Goal: Contribute content: Contribute content

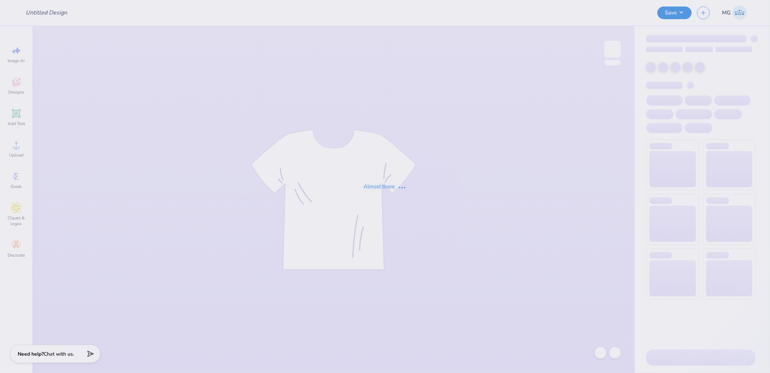
type input "BEAT OU tshirt kkg"
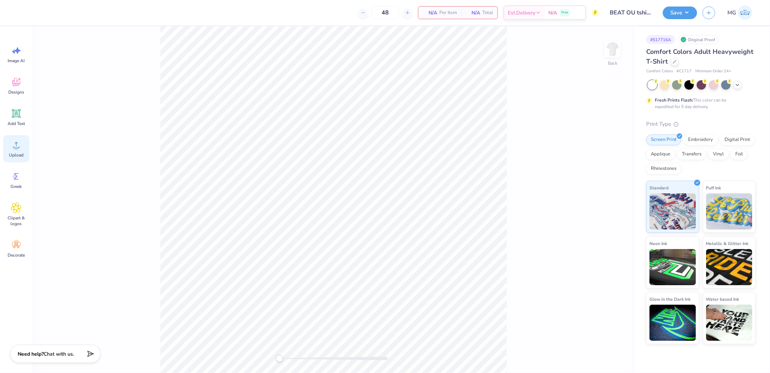
click at [19, 144] on icon at bounding box center [16, 144] width 11 height 11
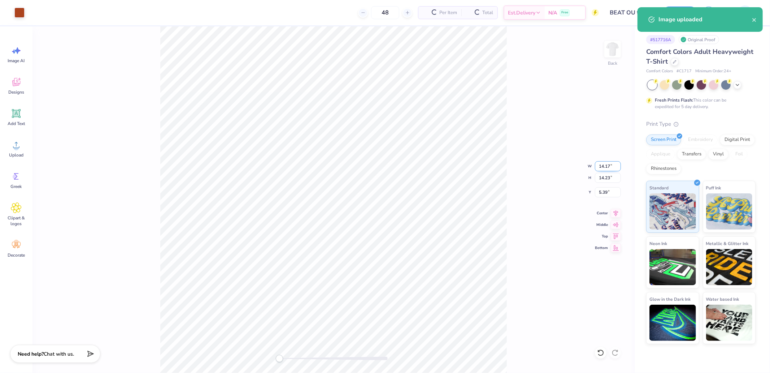
click at [606, 163] on input "14.17" at bounding box center [608, 166] width 26 height 10
type input "10.00"
type input "10.04"
click at [614, 236] on icon at bounding box center [616, 234] width 6 height 5
click at [609, 192] on input "7.48" at bounding box center [608, 192] width 26 height 10
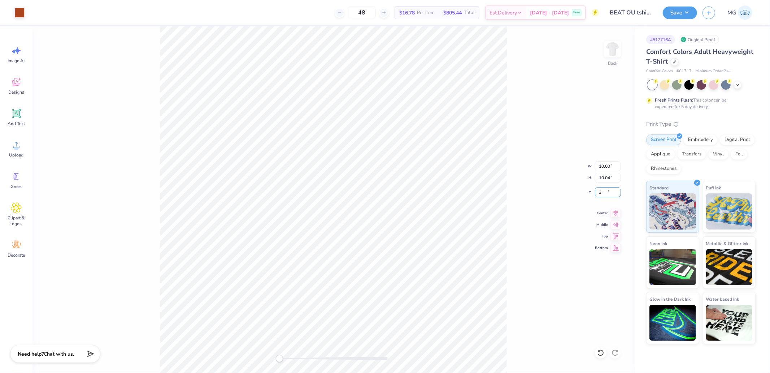
type input "3"
click at [610, 49] on img at bounding box center [612, 49] width 29 height 29
click at [17, 147] on circle at bounding box center [16, 147] width 5 height 5
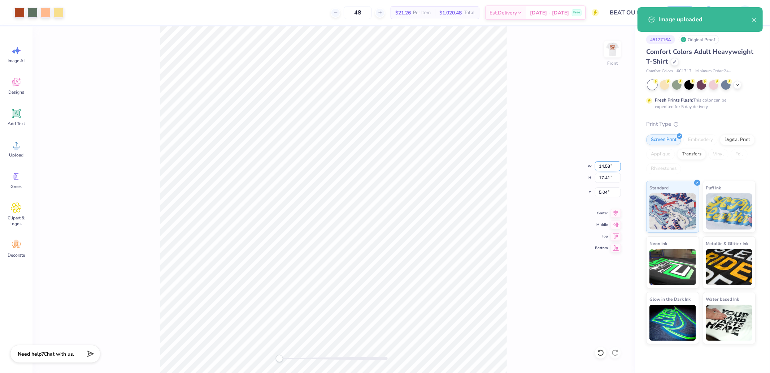
click at [606, 166] on input "14.53" at bounding box center [608, 166] width 26 height 10
type input "12.50"
type input "14.97"
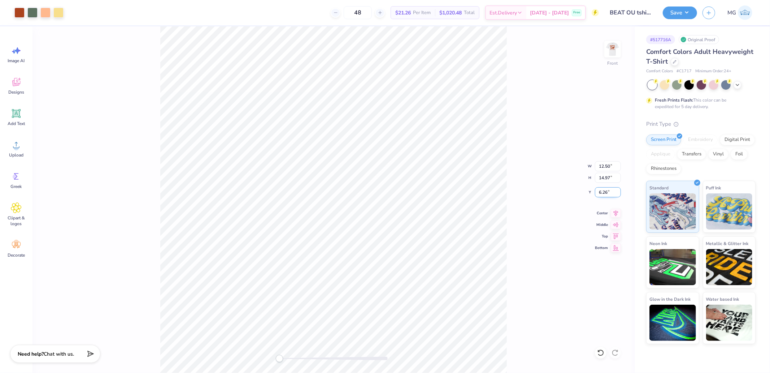
click at [606, 190] on input "6.26" at bounding box center [608, 192] width 26 height 10
type input "3"
click at [670, 8] on button "Save" at bounding box center [680, 11] width 34 height 13
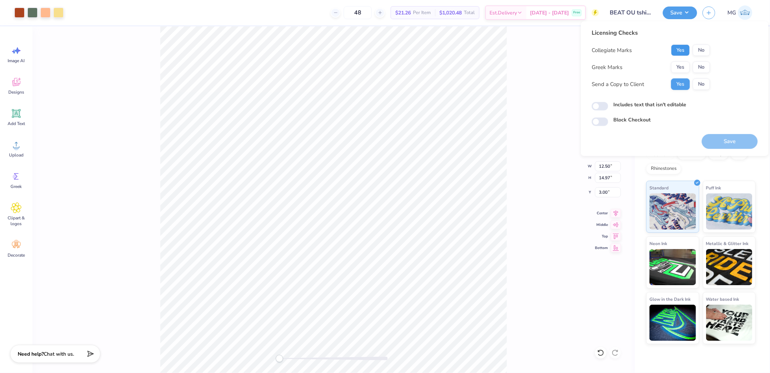
click at [681, 51] on button "Yes" at bounding box center [680, 50] width 19 height 12
click at [682, 63] on button "Yes" at bounding box center [680, 67] width 19 height 12
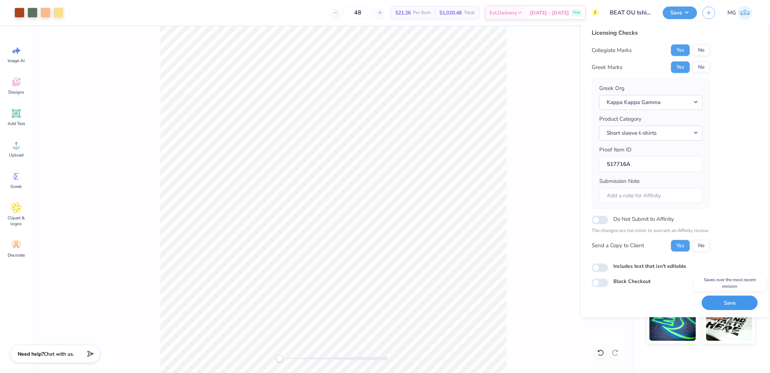
click at [720, 304] on button "Save" at bounding box center [730, 302] width 56 height 15
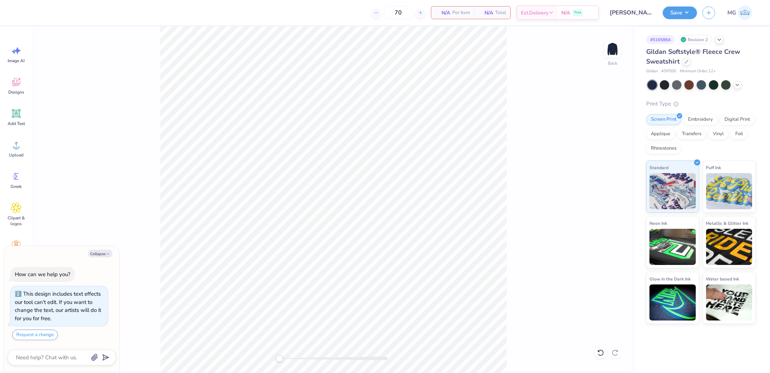
click at [35, 149] on div "Back" at bounding box center [333, 199] width 602 height 346
click at [21, 149] on icon at bounding box center [16, 144] width 11 height 11
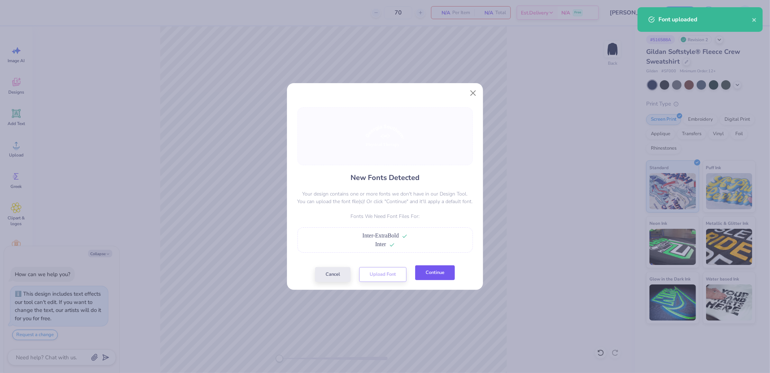
click at [443, 276] on button "Continue" at bounding box center [435, 272] width 40 height 15
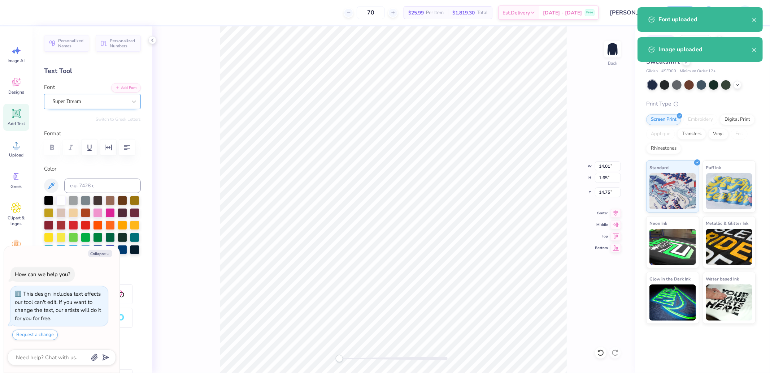
click at [68, 106] on div "Super Dream" at bounding box center [90, 101] width 76 height 11
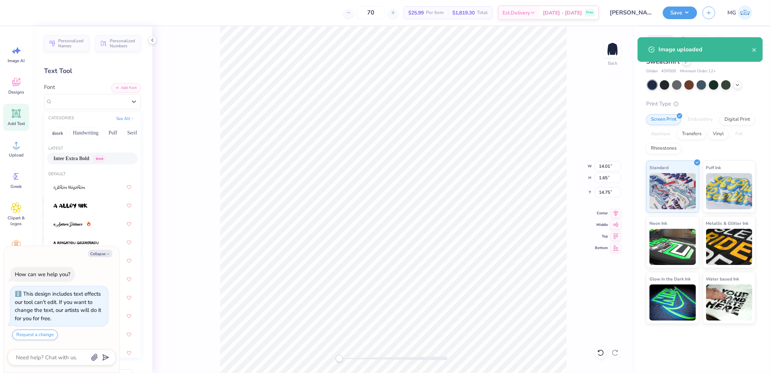
click at [77, 155] on span "Inter Extra Bold" at bounding box center [71, 158] width 36 height 8
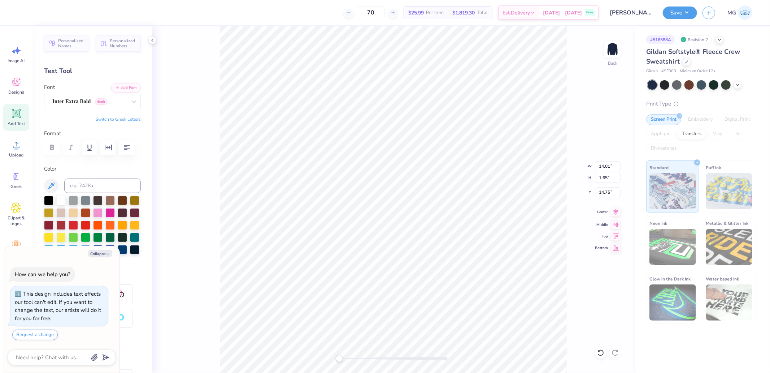
click at [619, 214] on icon at bounding box center [616, 212] width 10 height 9
type textarea "x"
click at [609, 169] on input "15.11" at bounding box center [608, 166] width 26 height 10
type input "7"
type textarea "x"
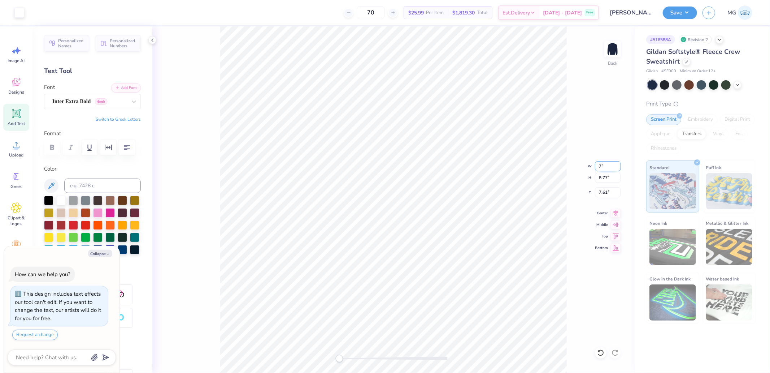
type input "7.00"
type input "4.06"
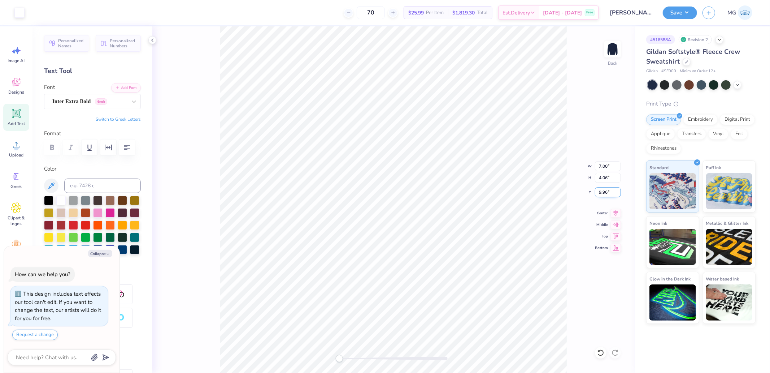
click at [609, 196] on input "9.96" at bounding box center [608, 192] width 26 height 10
type input "3"
type textarea "x"
type input "3.00"
click at [676, 12] on button "Save" at bounding box center [680, 11] width 34 height 13
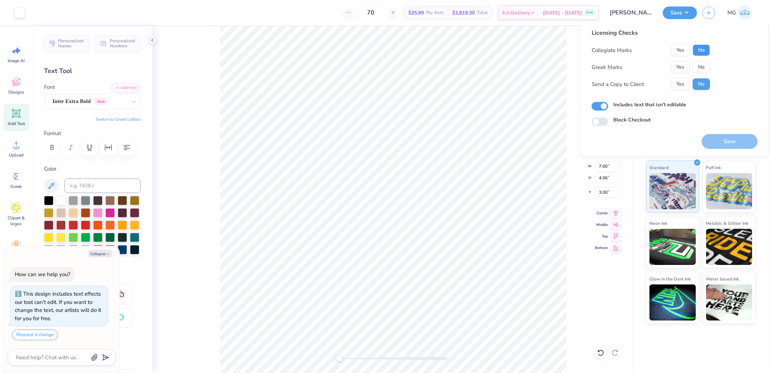
click at [701, 48] on button "No" at bounding box center [701, 50] width 17 height 12
click at [689, 64] on button "Yes" at bounding box center [680, 67] width 19 height 12
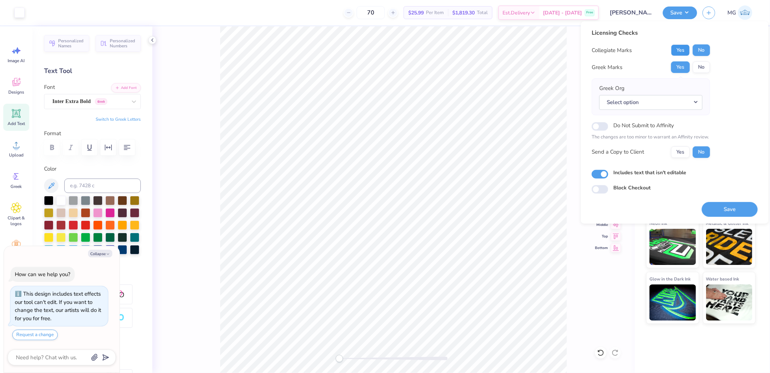
click at [685, 53] on button "Yes" at bounding box center [680, 50] width 19 height 12
click at [696, 69] on button "No" at bounding box center [701, 67] width 17 height 12
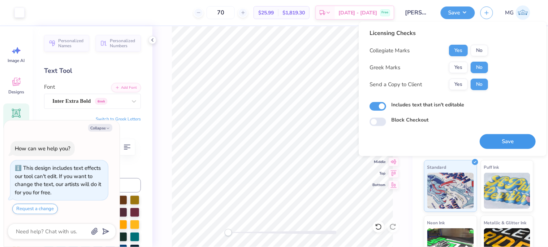
click at [501, 140] on button "Save" at bounding box center [507, 141] width 56 height 15
type textarea "x"
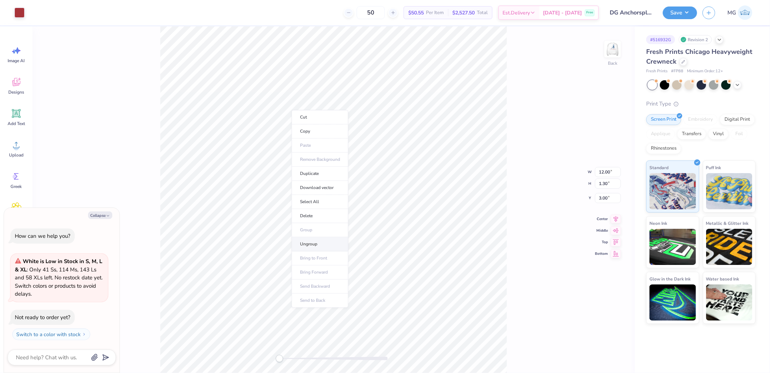
click at [315, 239] on li "Ungroup" at bounding box center [320, 244] width 57 height 14
type textarea "x"
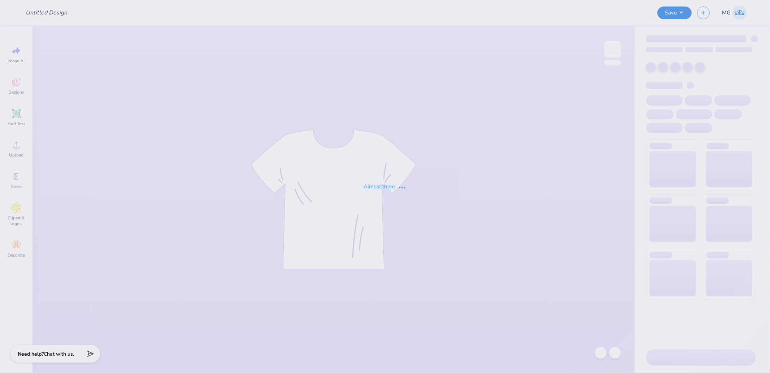
type input "[PERSON_NAME] : [US_STATE][GEOGRAPHIC_DATA]"
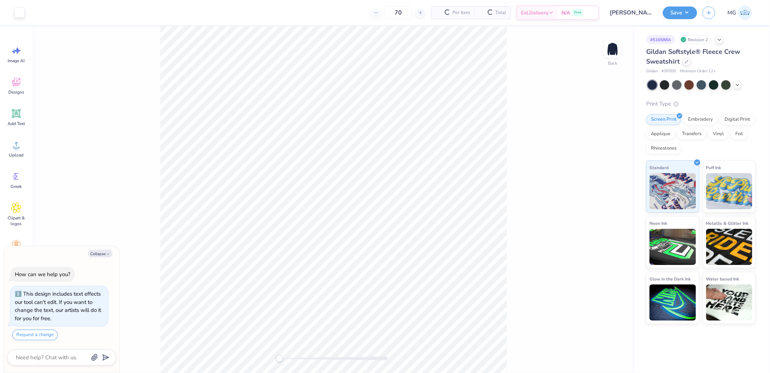
type textarea "x"
